Goal: Transaction & Acquisition: Obtain resource

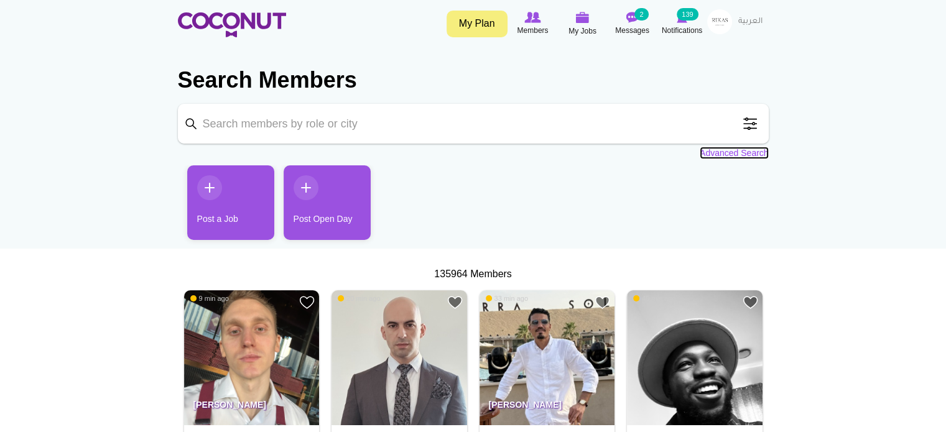
click at [748, 154] on link "Advanced Search" at bounding box center [733, 153] width 69 height 12
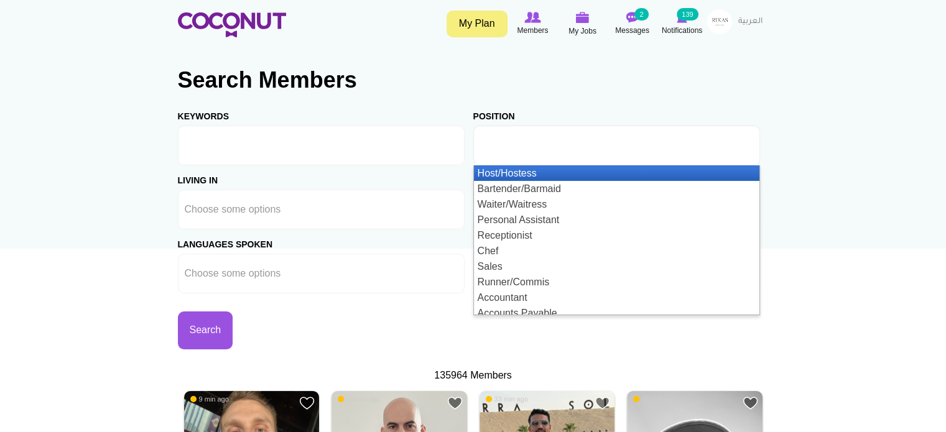
click at [520, 144] on input "text" at bounding box center [536, 145] width 112 height 11
click at [512, 173] on li "Host/Hostess" at bounding box center [616, 173] width 285 height 16
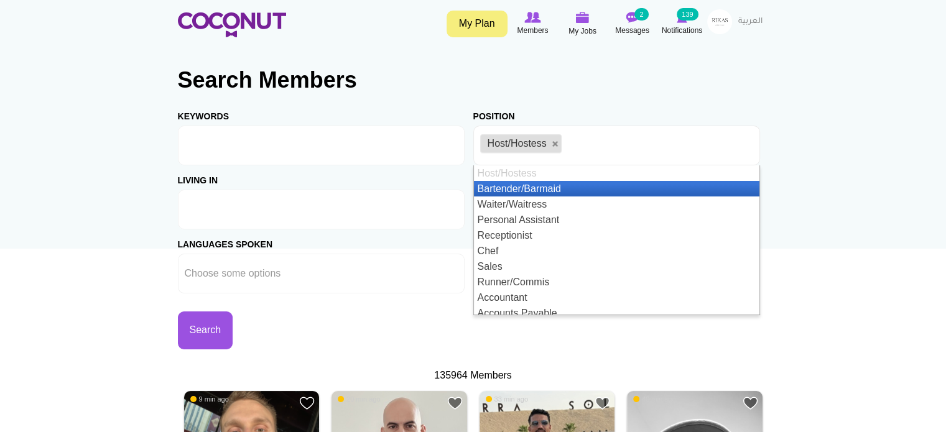
click at [310, 206] on ul at bounding box center [321, 210] width 287 height 40
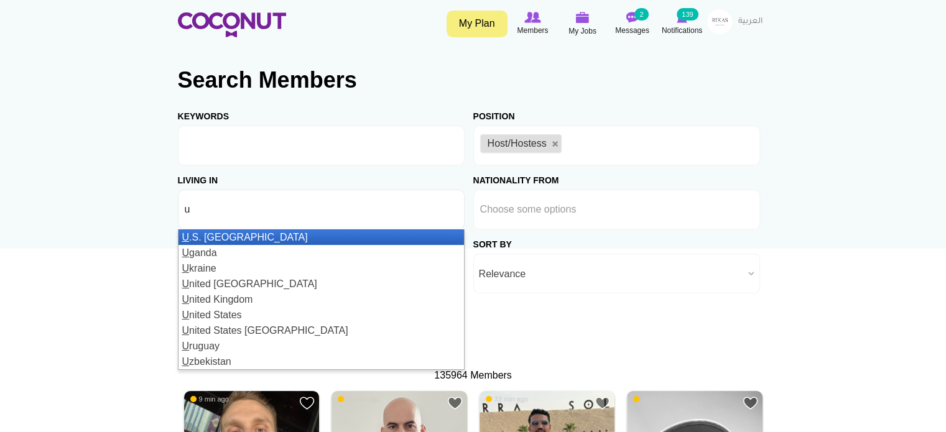
type input "un"
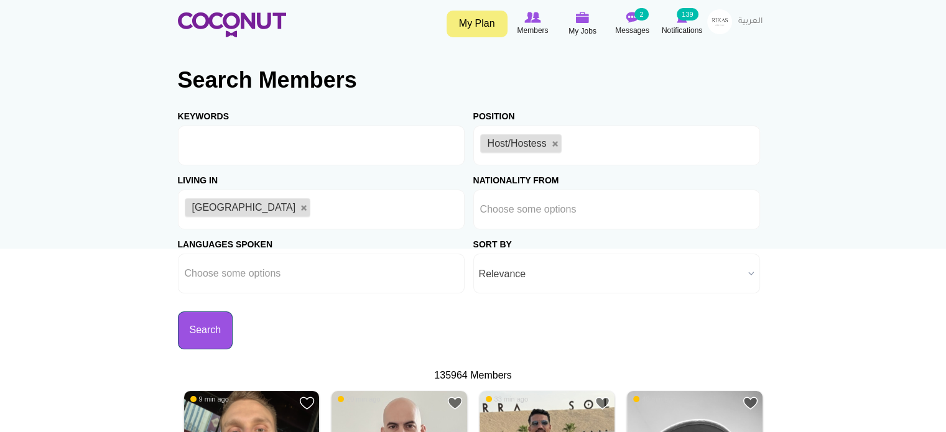
click at [222, 328] on button "Search" at bounding box center [205, 330] width 55 height 38
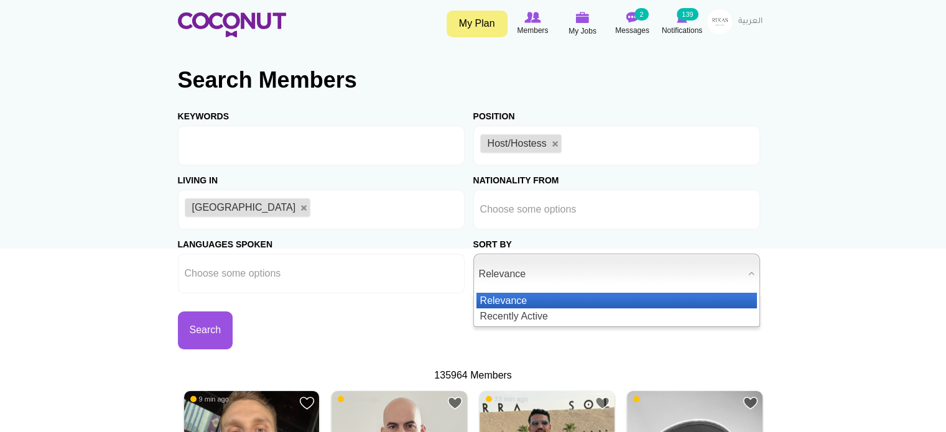
click at [527, 282] on span "Relevance" at bounding box center [611, 274] width 264 height 40
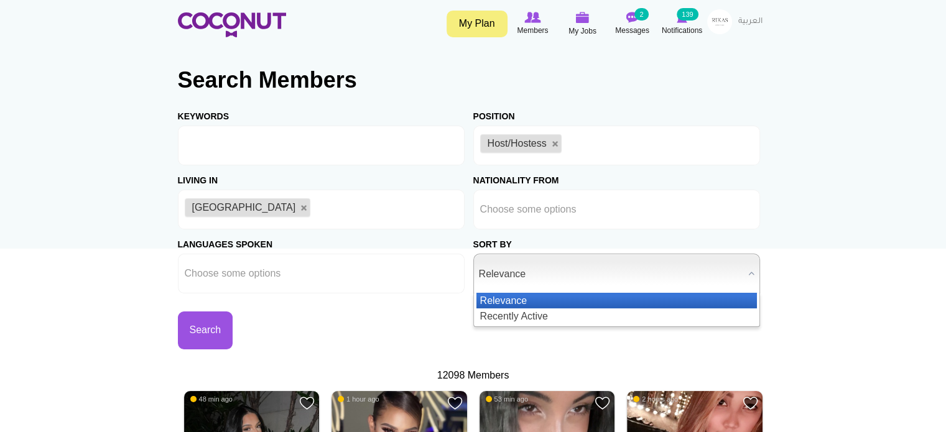
click at [533, 263] on span "Relevance" at bounding box center [611, 274] width 264 height 40
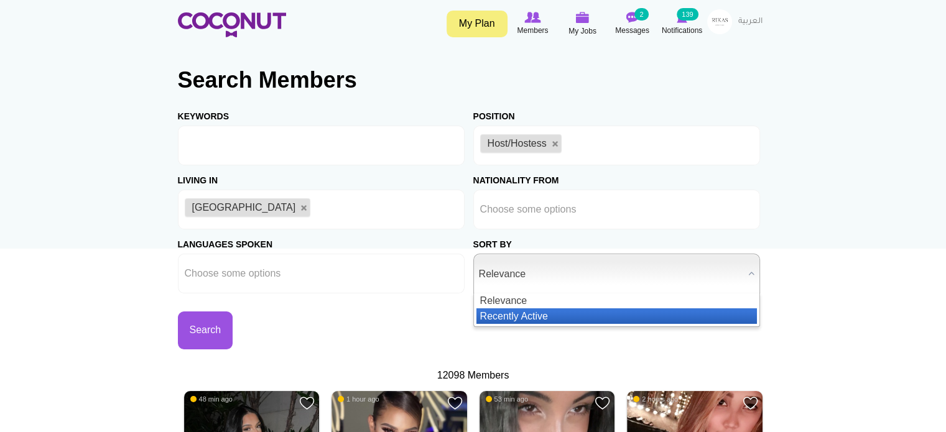
click at [509, 316] on li "Recently Active" at bounding box center [616, 316] width 280 height 16
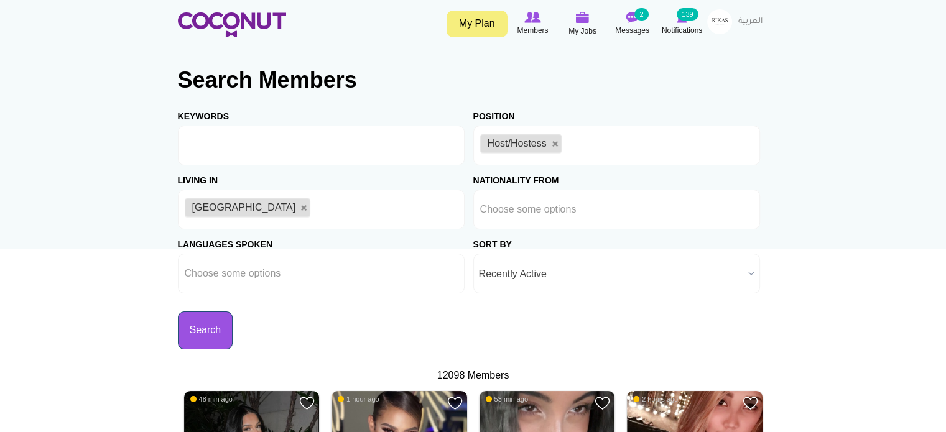
click at [218, 331] on button "Search" at bounding box center [205, 330] width 55 height 38
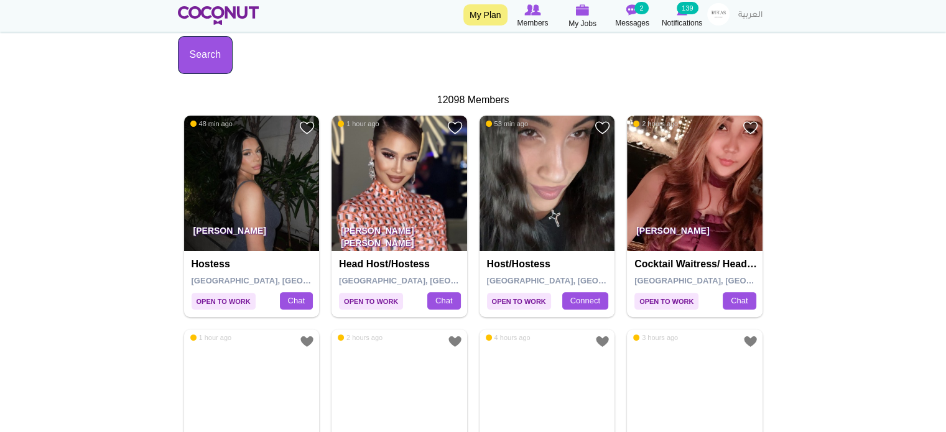
scroll to position [328, 0]
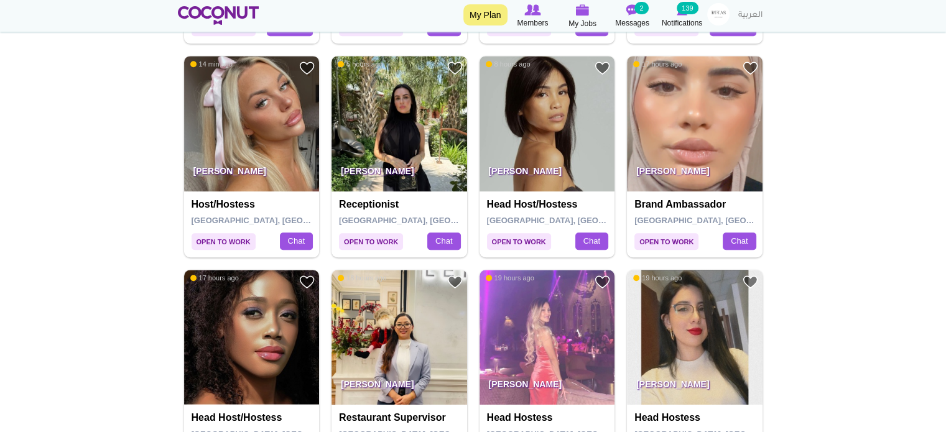
scroll to position [811, 0]
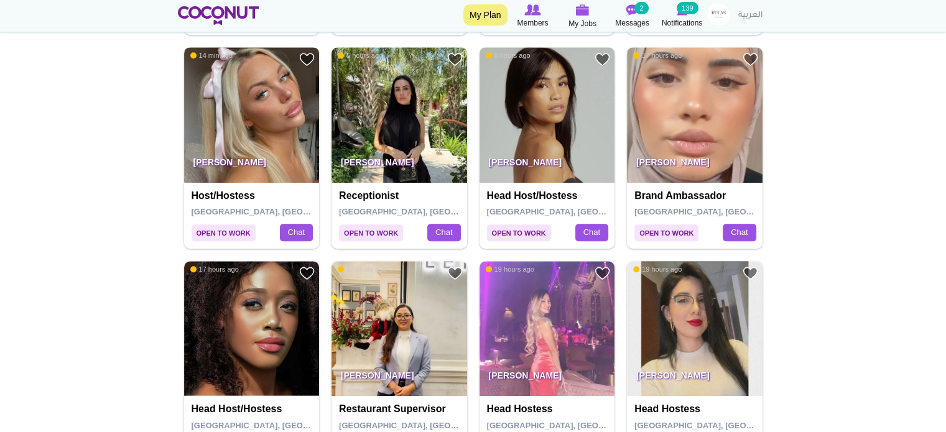
drag, startPoint x: 274, startPoint y: 121, endPoint x: 246, endPoint y: 124, distance: 27.6
click at [246, 124] on img at bounding box center [252, 115] width 136 height 136
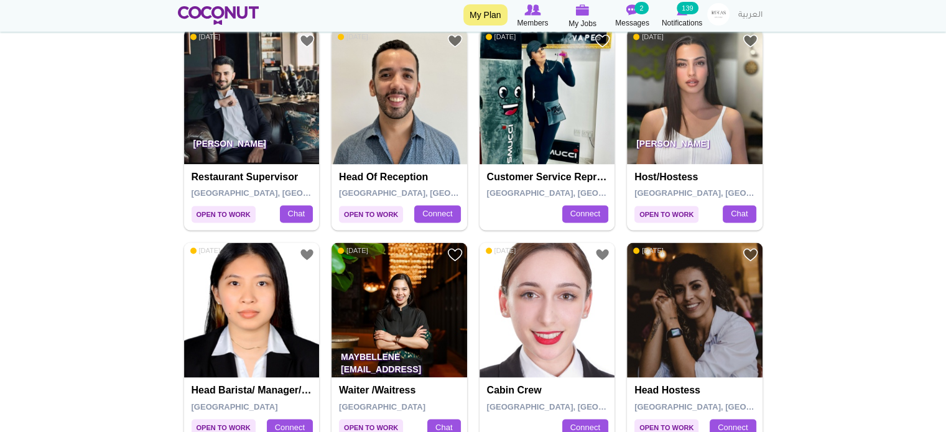
scroll to position [1899, 0]
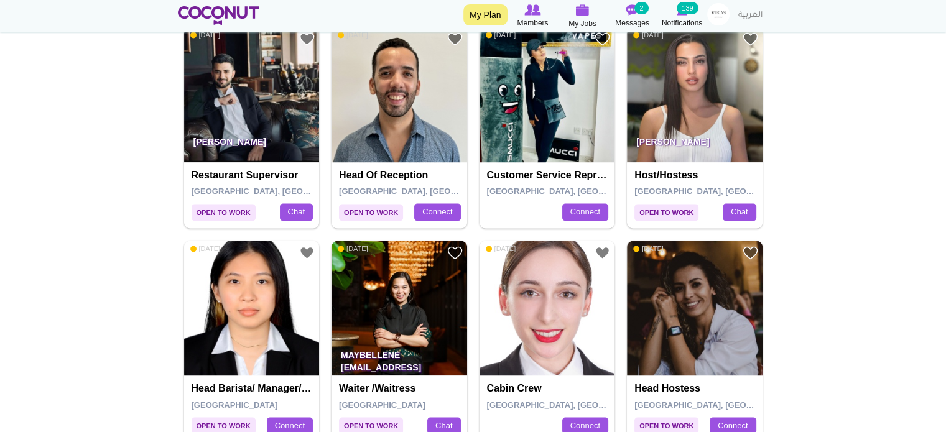
click at [658, 70] on img at bounding box center [695, 95] width 136 height 136
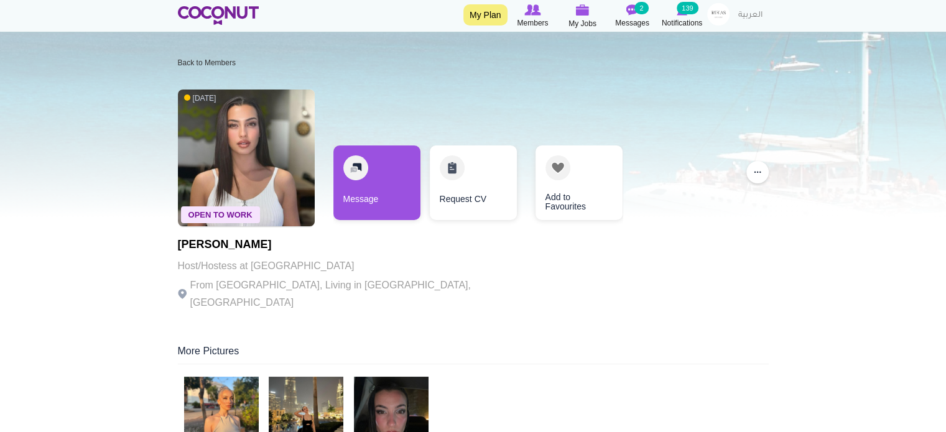
scroll to position [251, 0]
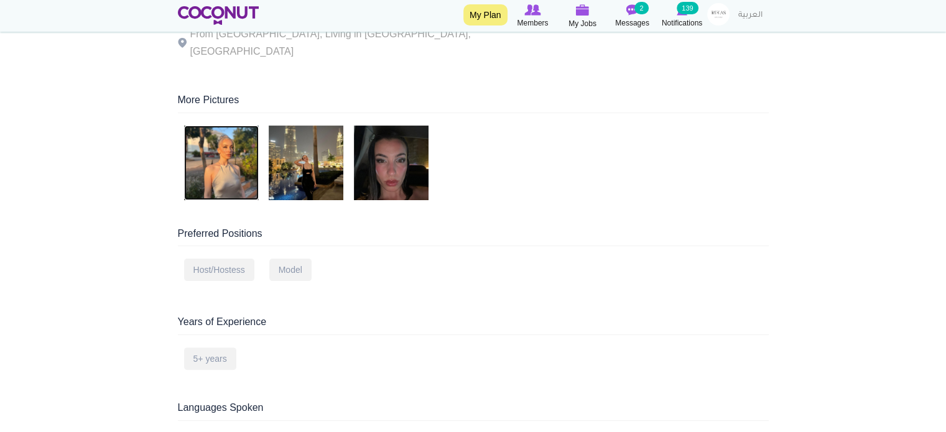
click at [218, 165] on img at bounding box center [221, 163] width 75 height 75
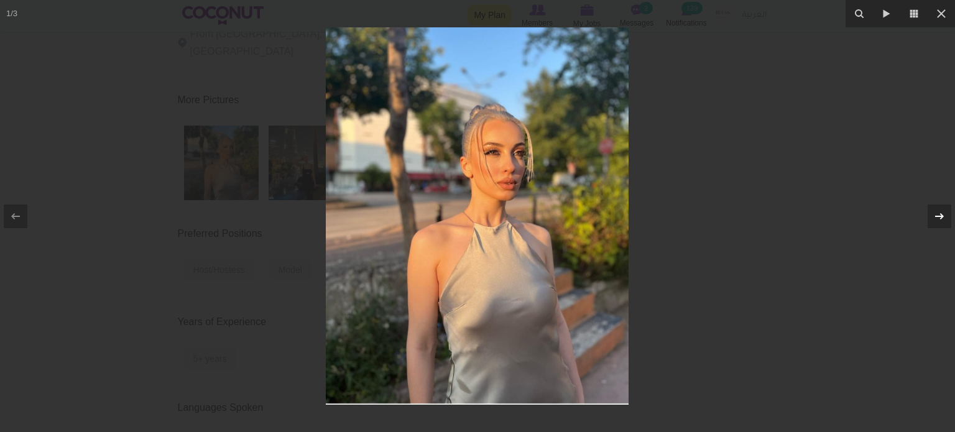
click at [932, 214] on icon at bounding box center [939, 216] width 15 height 15
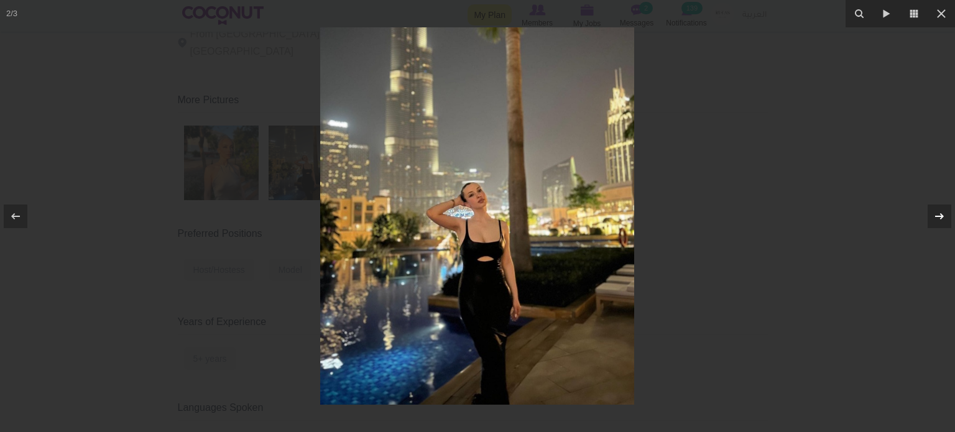
click at [932, 214] on icon at bounding box center [939, 216] width 15 height 15
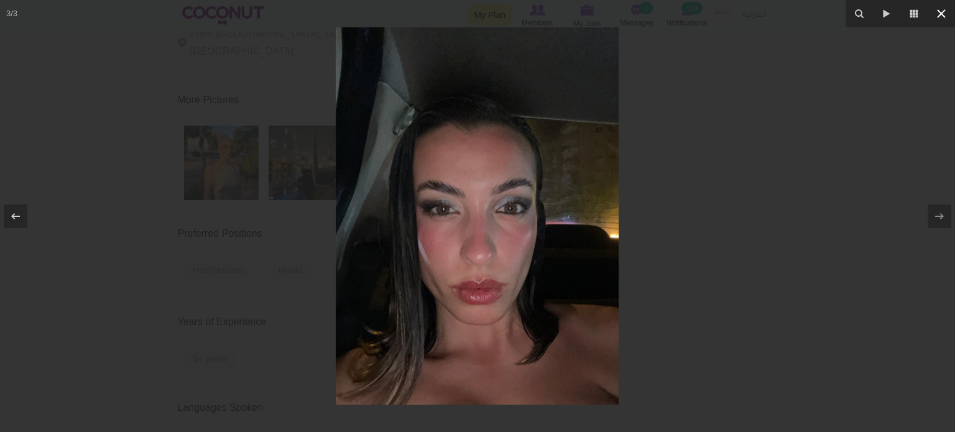
click at [941, 17] on icon at bounding box center [941, 13] width 15 height 15
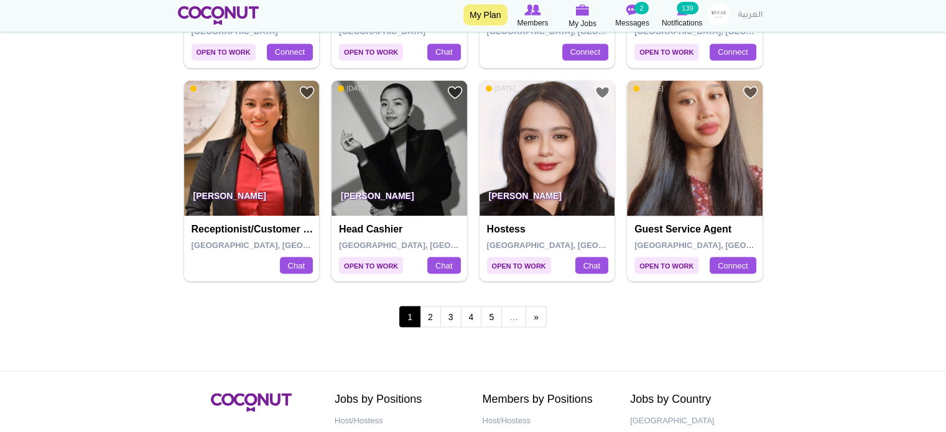
scroll to position [2273, 0]
click at [433, 311] on link "2" at bounding box center [430, 315] width 21 height 21
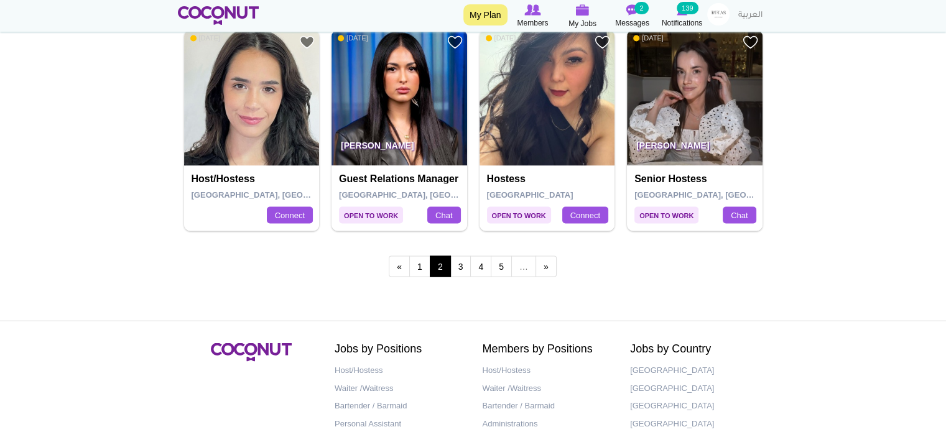
scroll to position [2323, 0]
click at [415, 265] on link "1" at bounding box center [419, 265] width 21 height 21
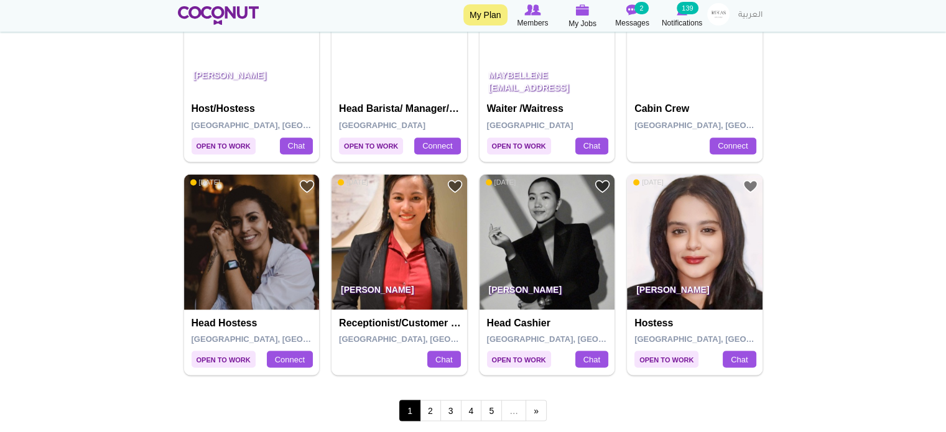
scroll to position [2179, 0]
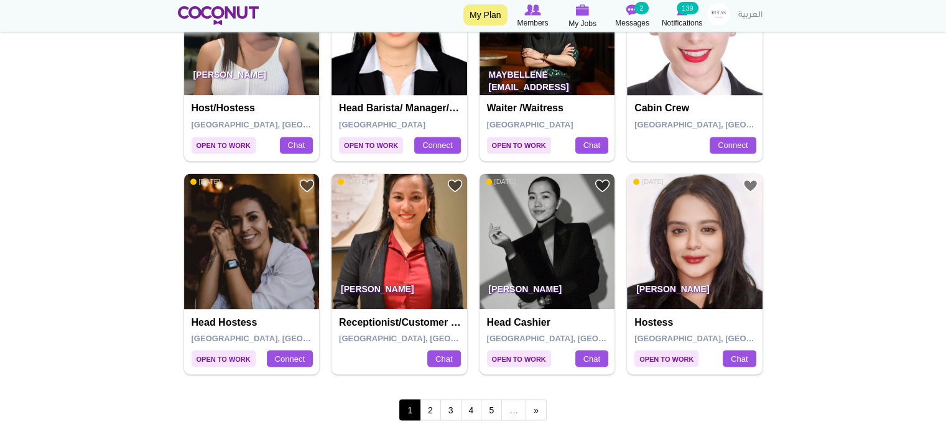
click at [530, 209] on img at bounding box center [547, 241] width 136 height 136
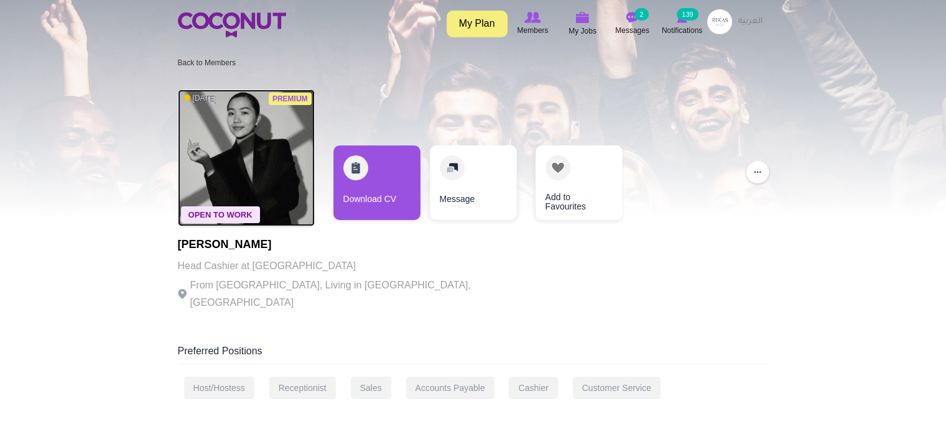
click at [244, 180] on img at bounding box center [246, 158] width 137 height 137
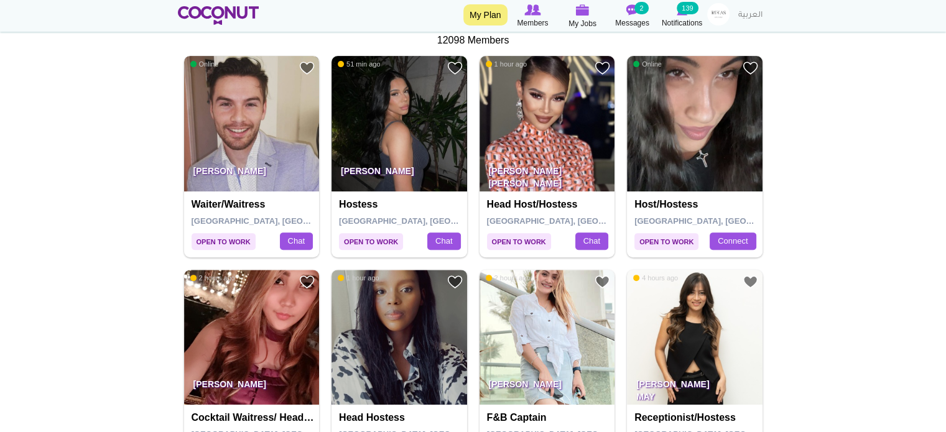
scroll to position [375, 0]
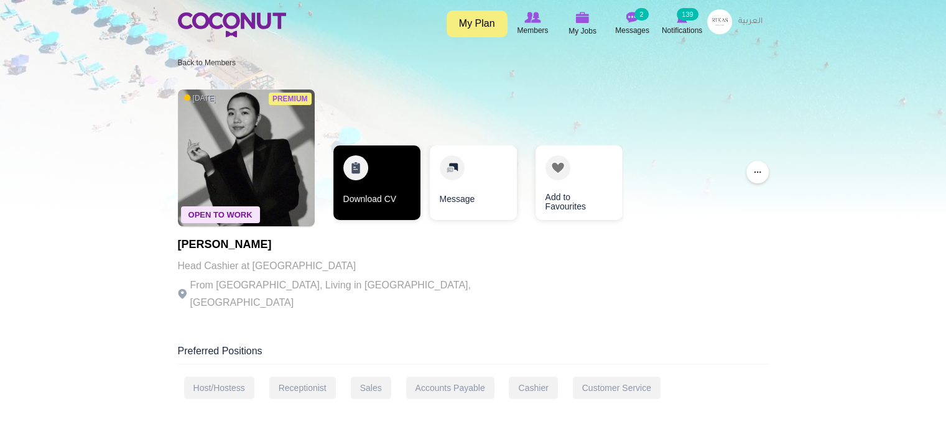
click at [352, 181] on link "Download CV" at bounding box center [376, 182] width 87 height 75
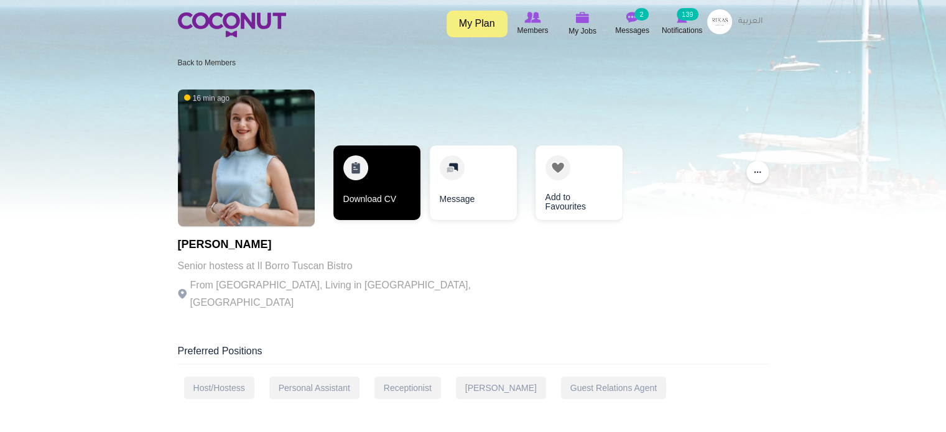
click at [356, 190] on link "Download CV" at bounding box center [376, 182] width 87 height 75
click at [366, 181] on link "Download CV" at bounding box center [376, 182] width 87 height 75
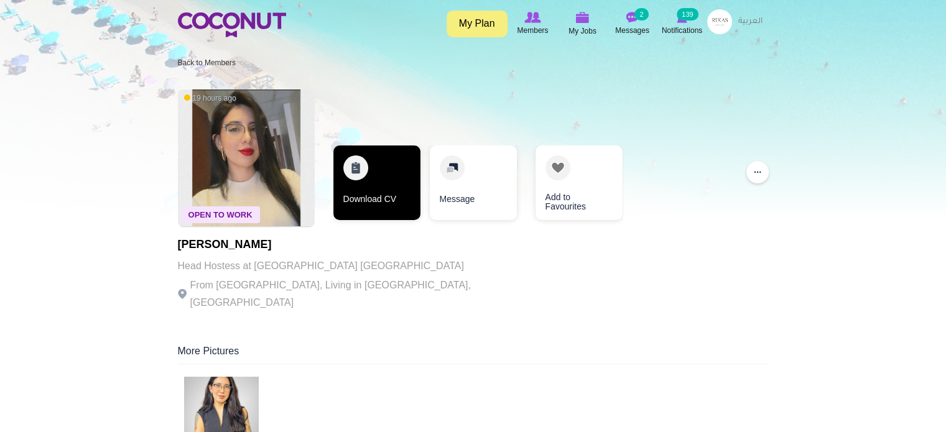
click at [380, 170] on link "Download CV" at bounding box center [376, 182] width 87 height 75
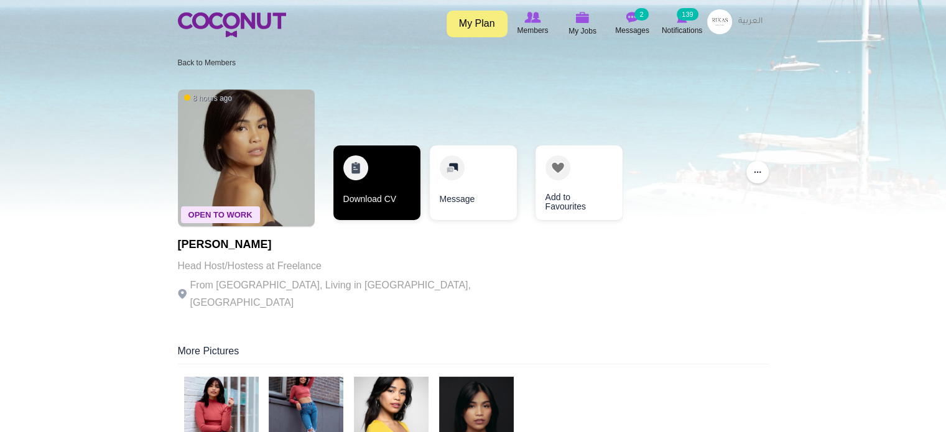
click at [377, 185] on link "Download CV" at bounding box center [376, 182] width 87 height 75
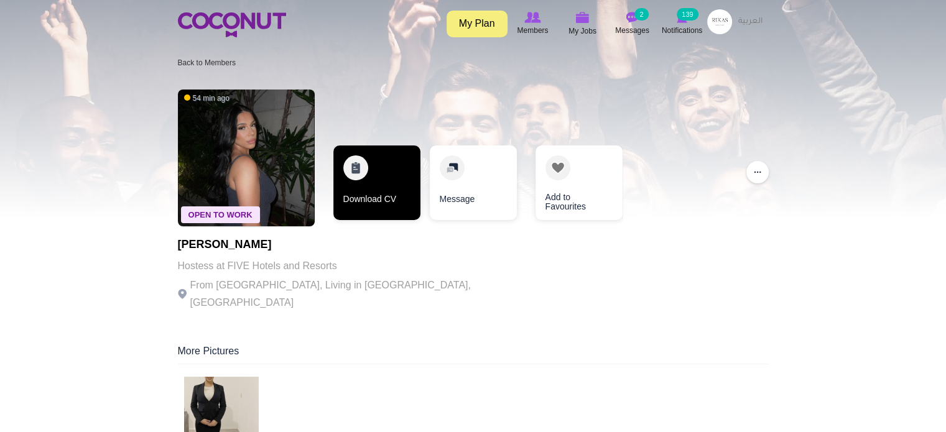
click at [383, 174] on link "Download CV" at bounding box center [376, 182] width 87 height 75
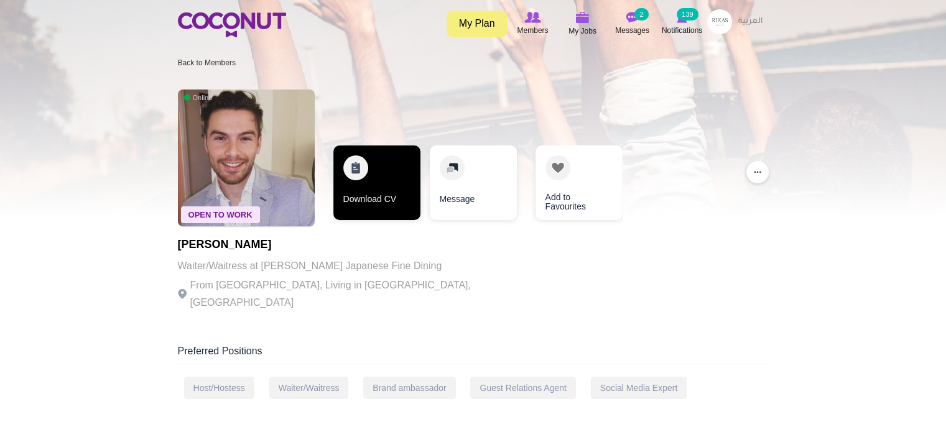
click at [367, 187] on link "Download CV" at bounding box center [376, 182] width 87 height 75
